Goal: Transaction & Acquisition: Purchase product/service

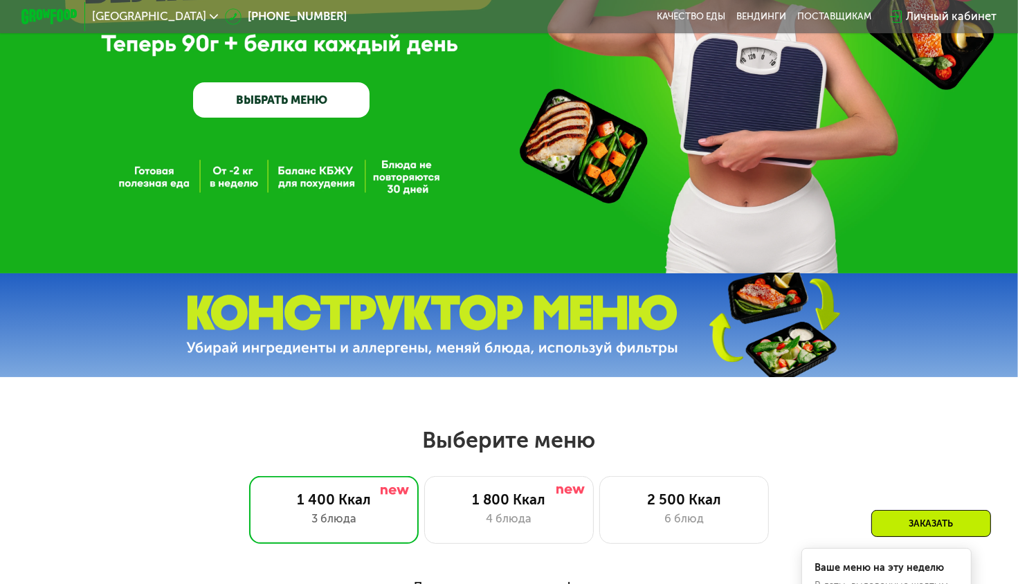
scroll to position [484, 0]
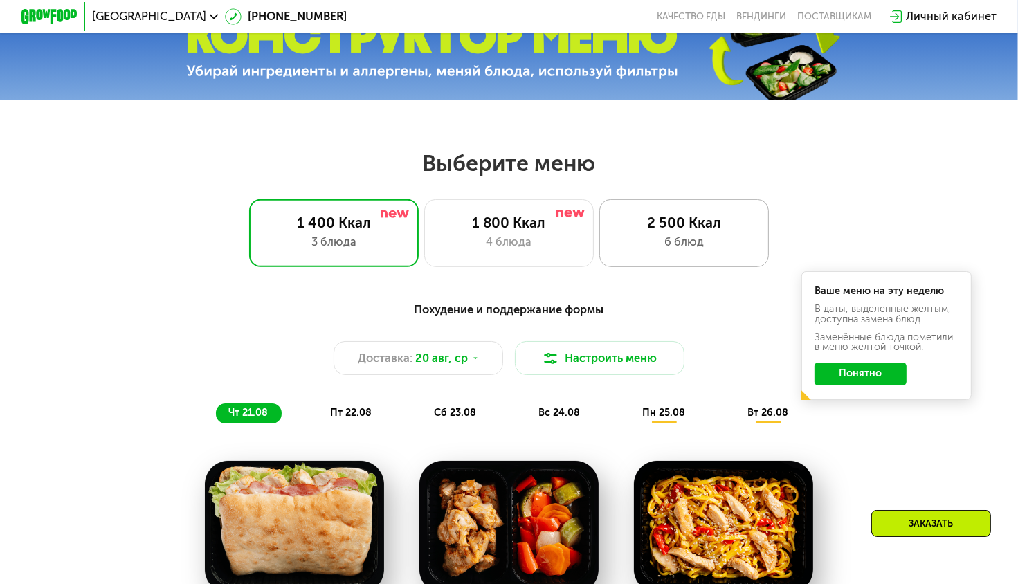
click at [628, 239] on div "2 500 Ккал 6 блюд" at bounding box center [683, 233] width 169 height 68
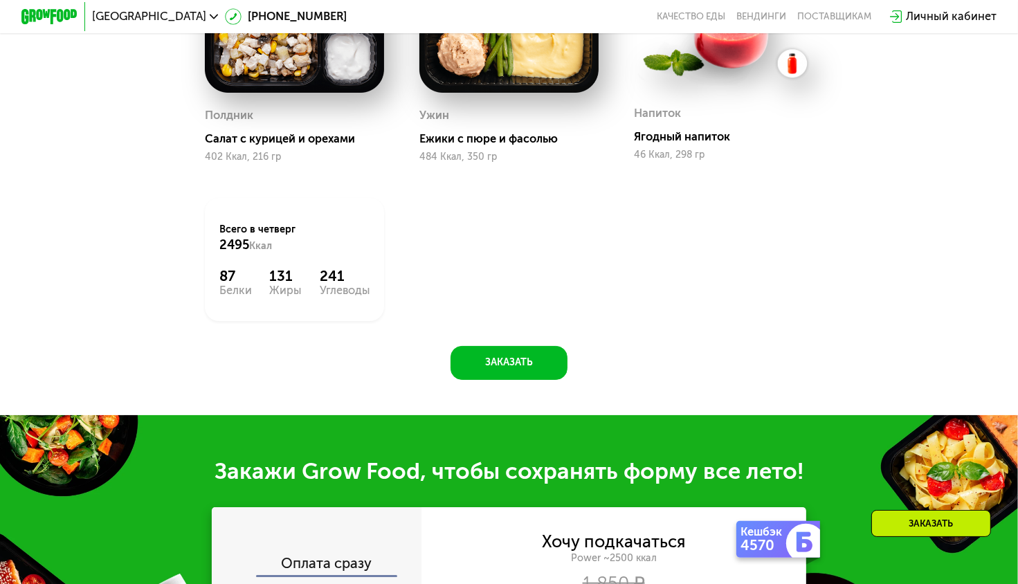
scroll to position [1176, 0]
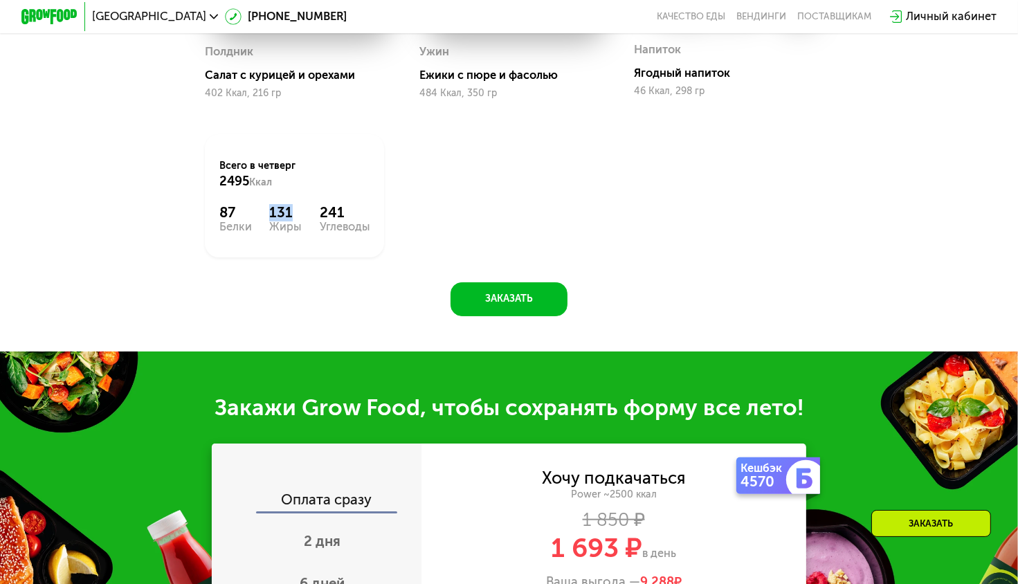
drag, startPoint x: 268, startPoint y: 331, endPoint x: 291, endPoint y: 331, distance: 22.1
click at [291, 221] on div "131" at bounding box center [285, 212] width 33 height 17
click at [0, 0] on div "Завтрак Каша и морковный пирог 583 Ккал, 376 гр 2й завтрак Сэндвич с сыром и ве…" at bounding box center [0, 0] width 0 height 0
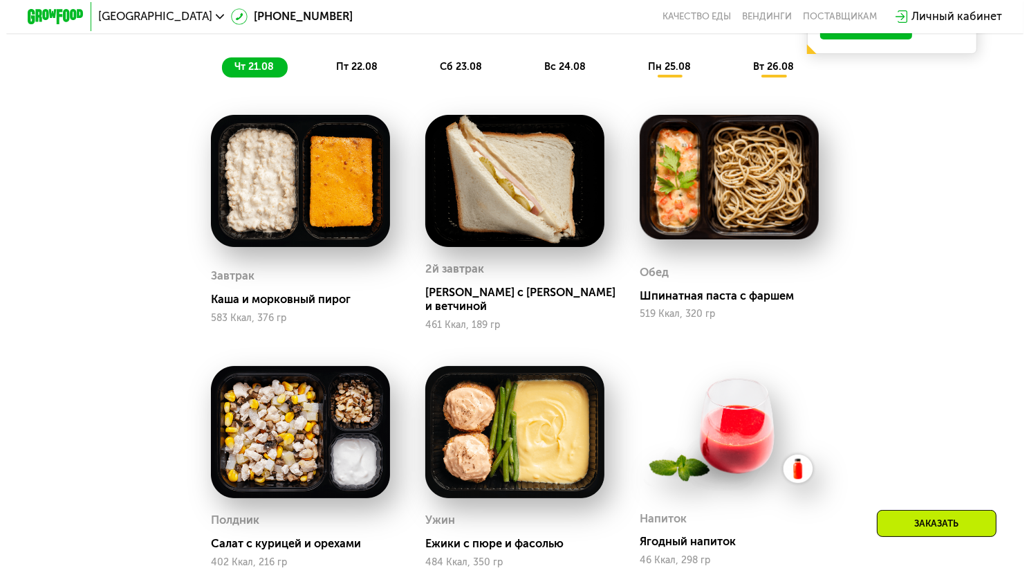
scroll to position [415, 0]
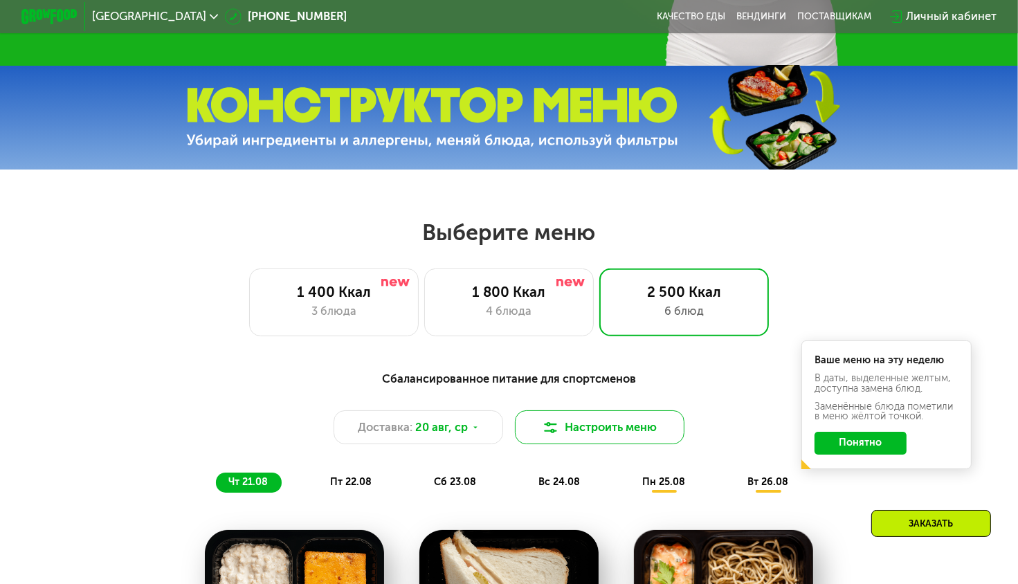
click at [565, 432] on button "Настроить меню" at bounding box center [599, 427] width 169 height 34
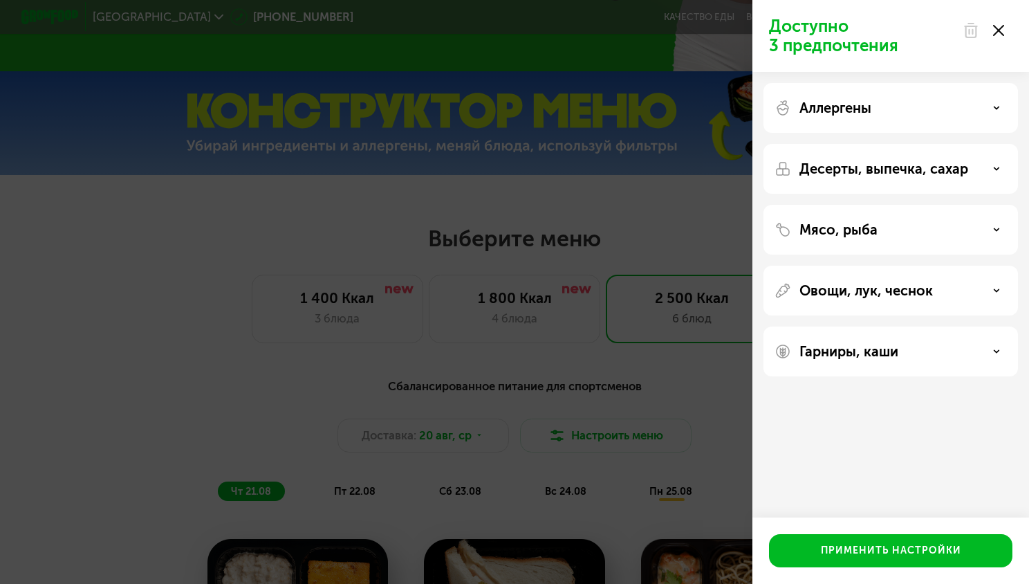
click at [842, 226] on p "Мясо, рыба" at bounding box center [839, 229] width 78 height 17
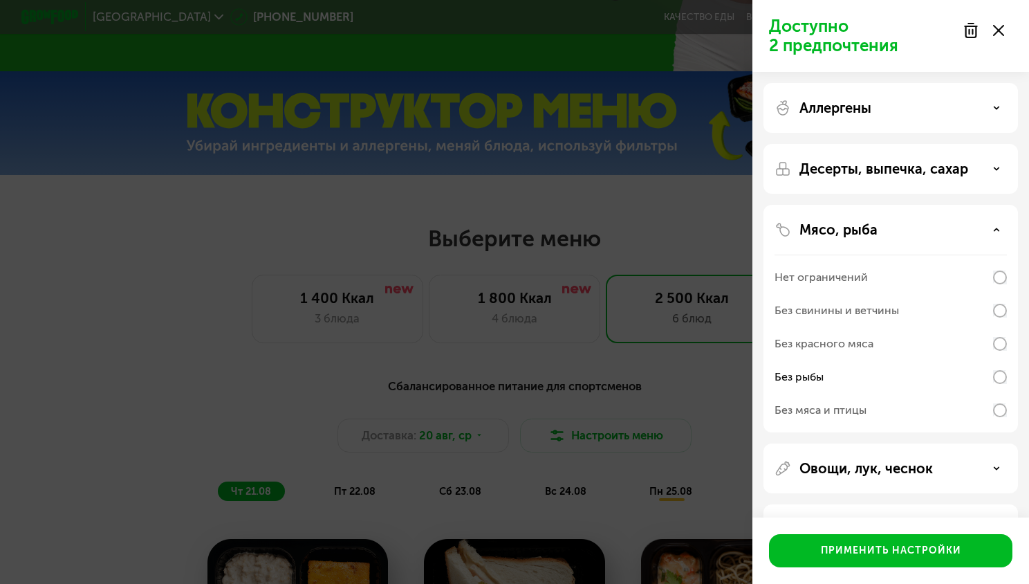
click at [913, 172] on p "Десерты, выпечка, сахар" at bounding box center [884, 168] width 169 height 17
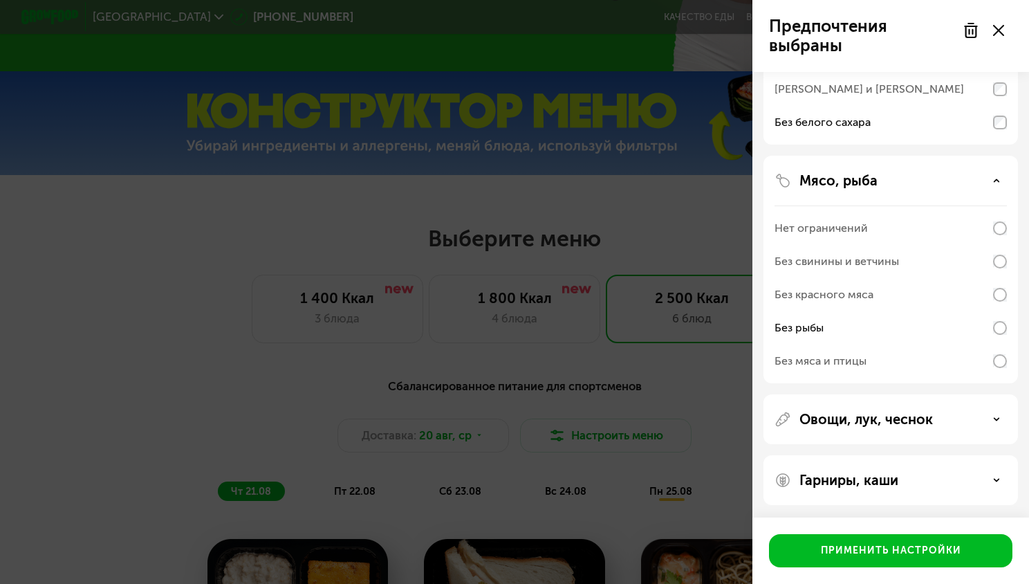
scroll to position [194, 0]
click at [892, 473] on p "Гарниры, каши" at bounding box center [849, 479] width 99 height 17
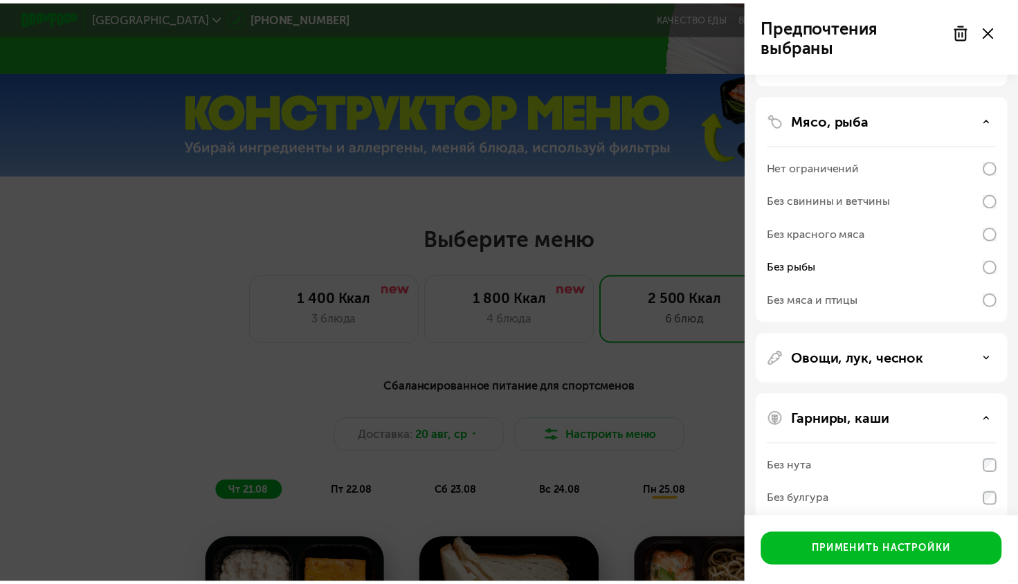
scroll to position [372, 0]
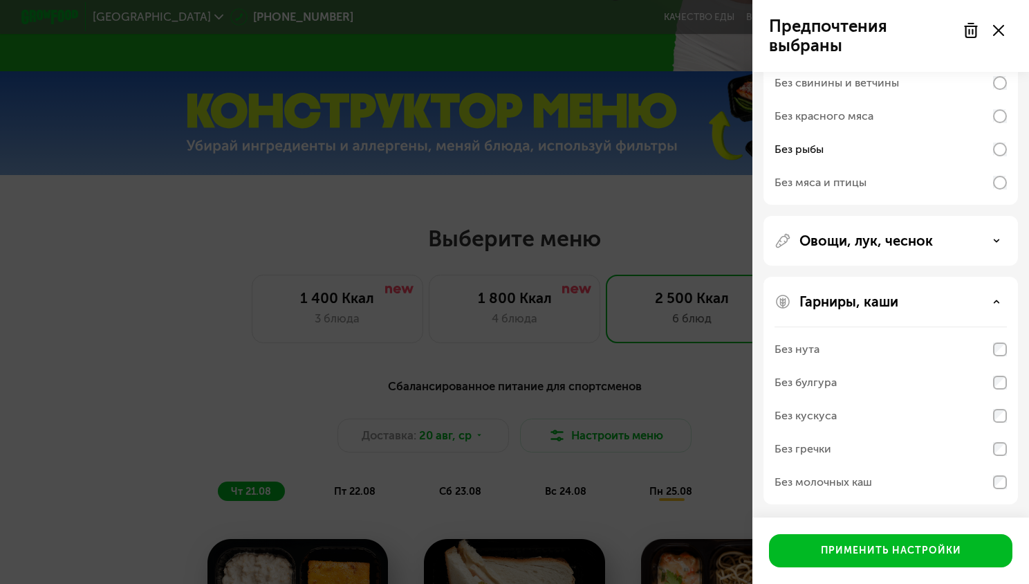
click at [993, 382] on div "Без булгура" at bounding box center [891, 382] width 232 height 33
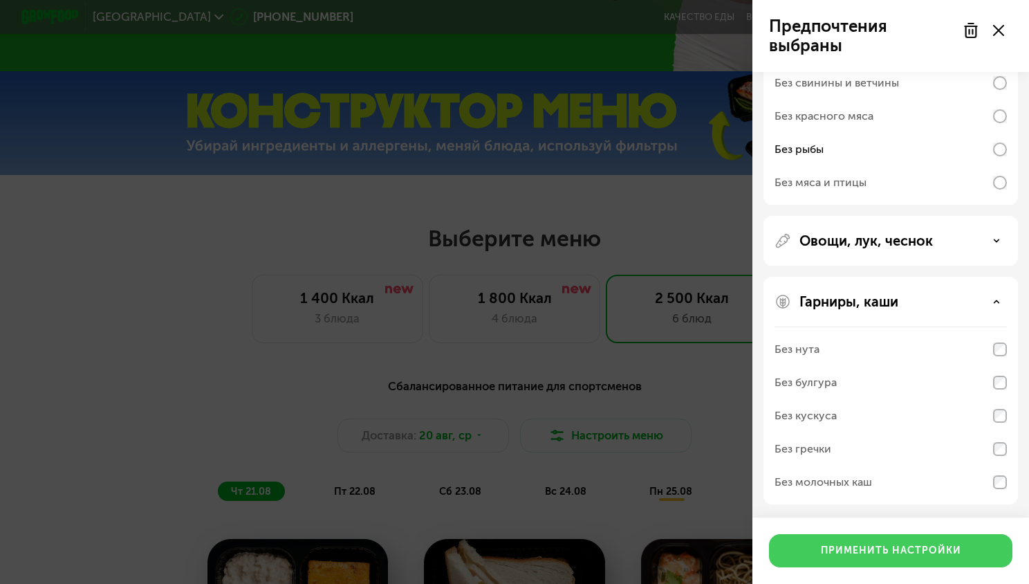
click at [917, 541] on button "Применить настройки" at bounding box center [891, 550] width 244 height 33
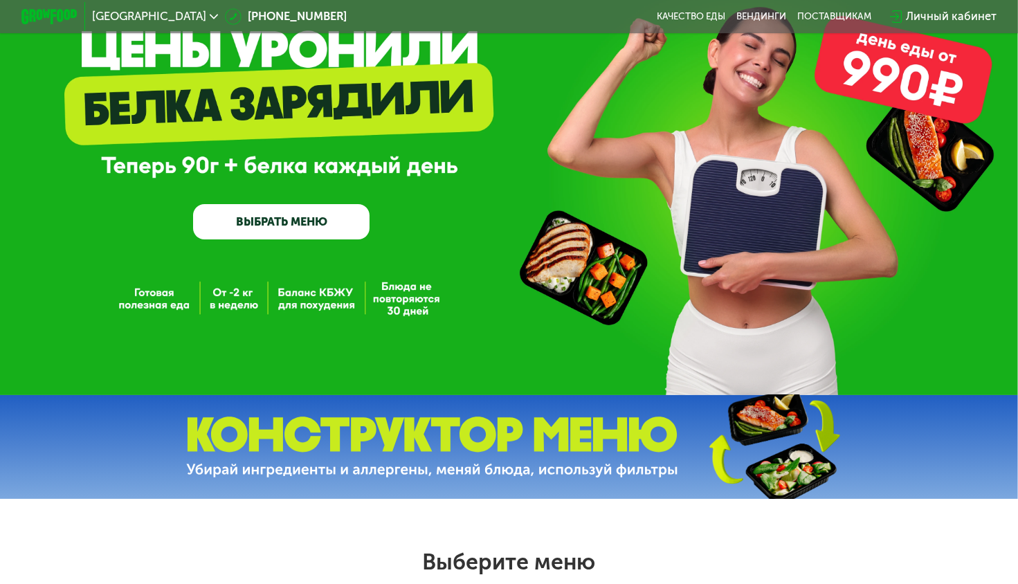
scroll to position [69, 0]
